Goal: Task Accomplishment & Management: Complete application form

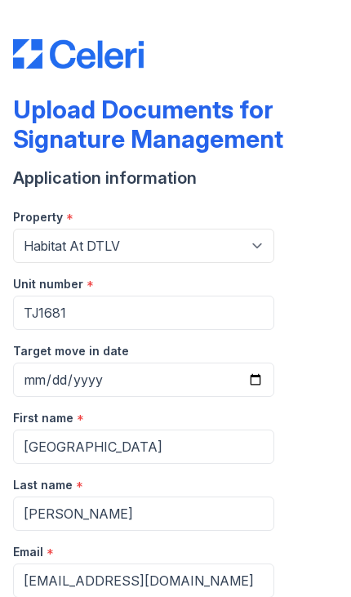
select select "4662"
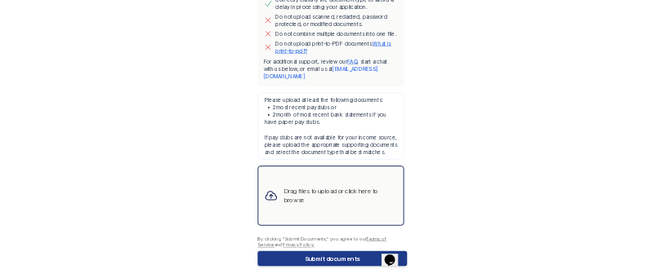
scroll to position [852, 0]
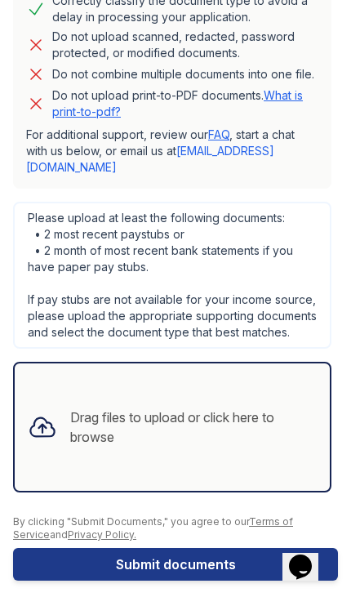
click at [176, 417] on div "Drag files to upload or click here to browse" at bounding box center [193, 427] width 247 height 39
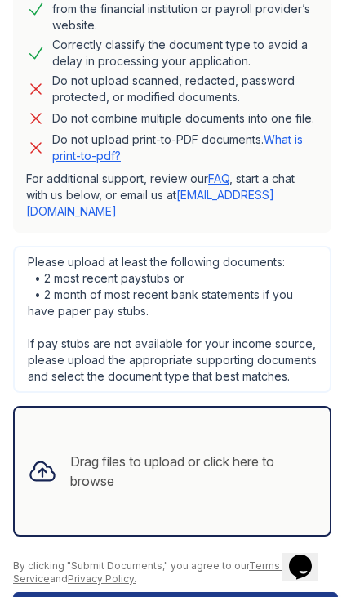
scroll to position [821, 0]
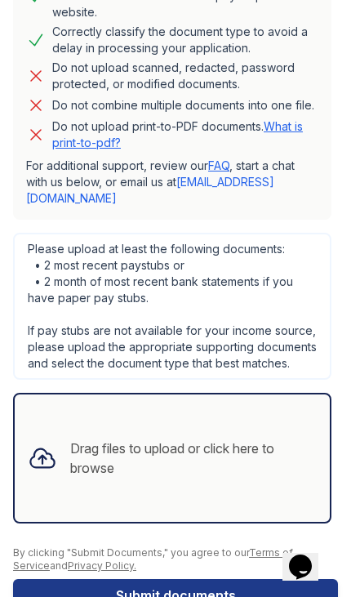
click at [221, 442] on div "Drag files to upload or click here to browse" at bounding box center [193, 458] width 247 height 39
click at [261, 439] on div "Drag files to upload or click here to browse" at bounding box center [193, 458] width 247 height 39
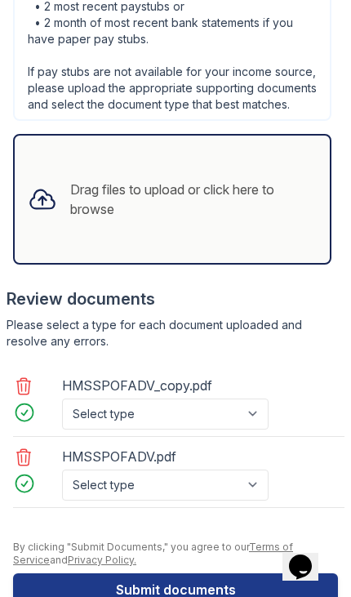
scroll to position [1081, 0]
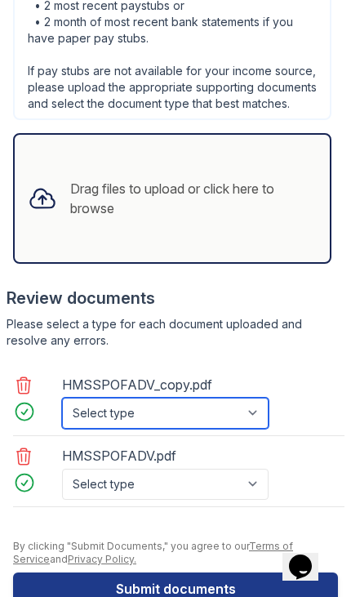
click at [233, 402] on select "Select type Paystub Bank Statement Offer Letter Tax Documents Benefit Award Let…" at bounding box center [165, 413] width 207 height 31
select select "paystub"
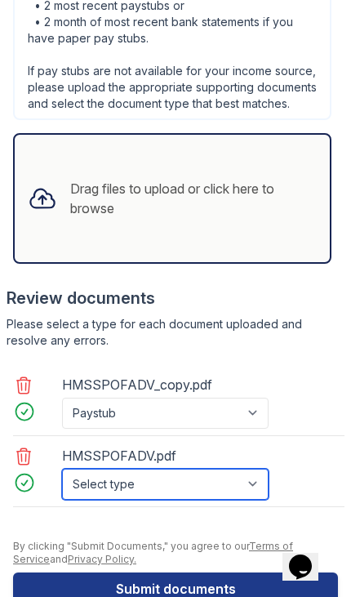
click at [173, 473] on select "Select type Paystub Bank Statement Offer Letter Tax Documents Benefit Award Let…" at bounding box center [165, 484] width 207 height 31
select select "paystub"
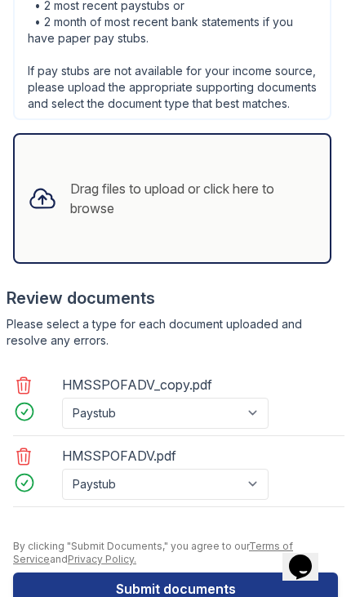
click at [212, 576] on button "Submit documents" at bounding box center [175, 589] width 325 height 33
